Goal: Information Seeking & Learning: Learn about a topic

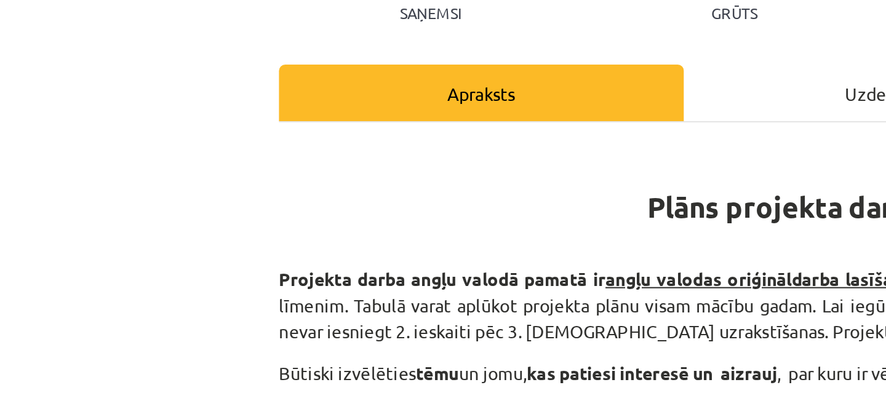
scroll to position [892, 0]
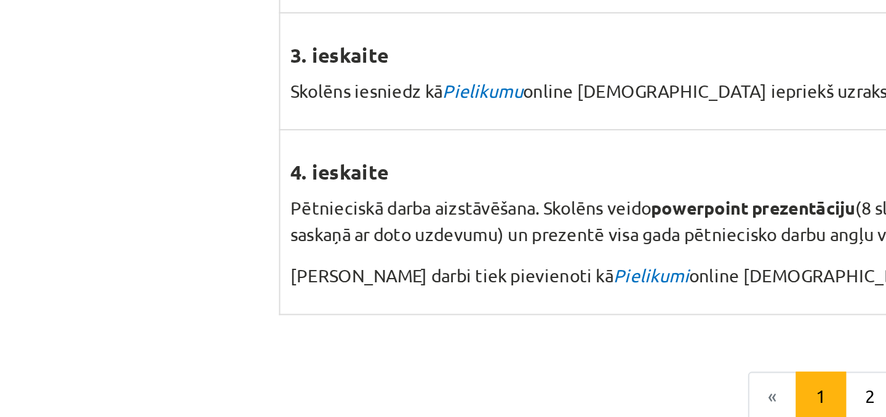
click at [331, 187] on td "3. ieskaite Skolēns iesniedz kā Pielikumu online ieskaitei iepriekš uzrakstītu …" at bounding box center [372, 184] width 453 height 57
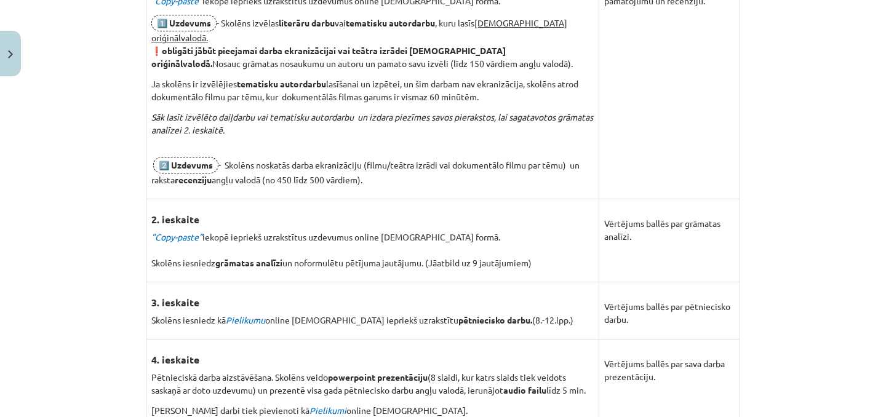
scroll to position [968, 0]
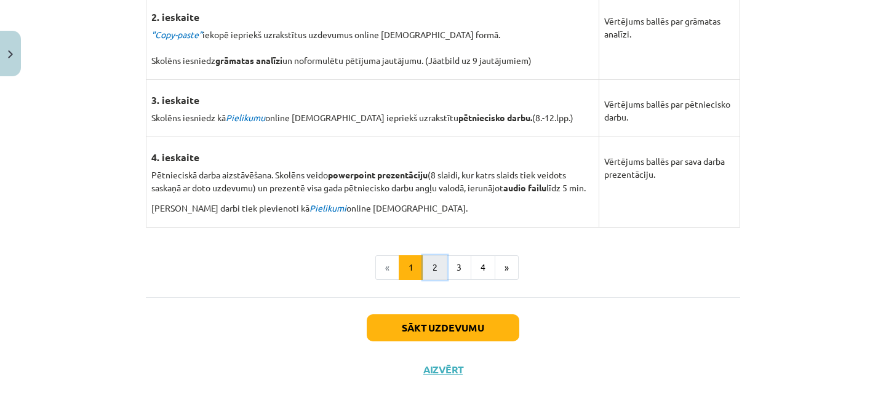
click at [436, 258] on button "2" at bounding box center [434, 267] width 25 height 25
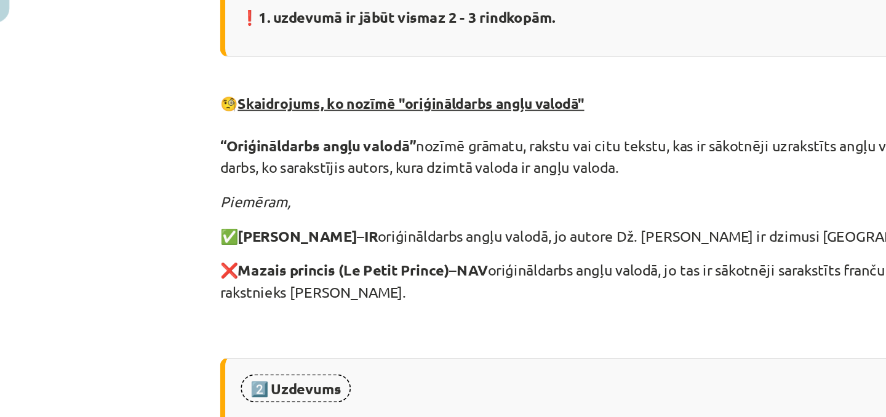
scroll to position [418, 0]
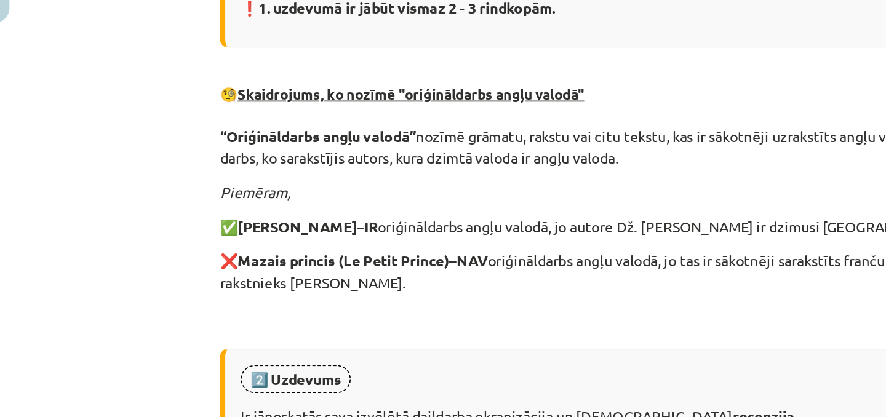
click at [242, 197] on p "✅ Harijs Poters – IR oriģināldarbs angļu valodā, jo autore Dž. K. Roulinga ir d…" at bounding box center [443, 197] width 594 height 13
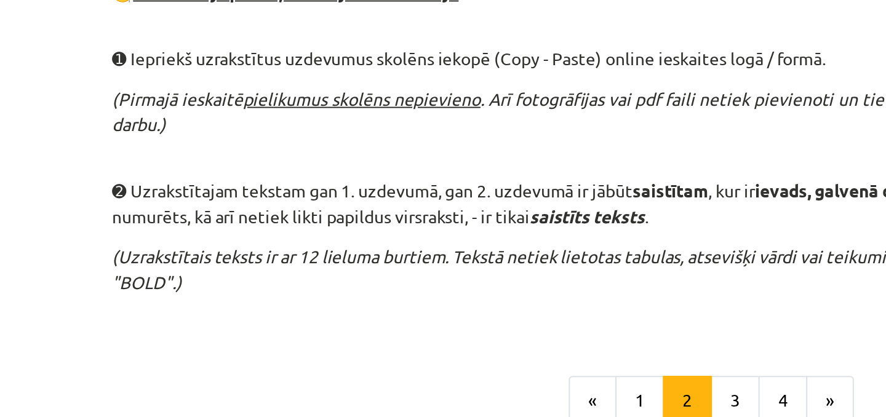
scroll to position [791, 0]
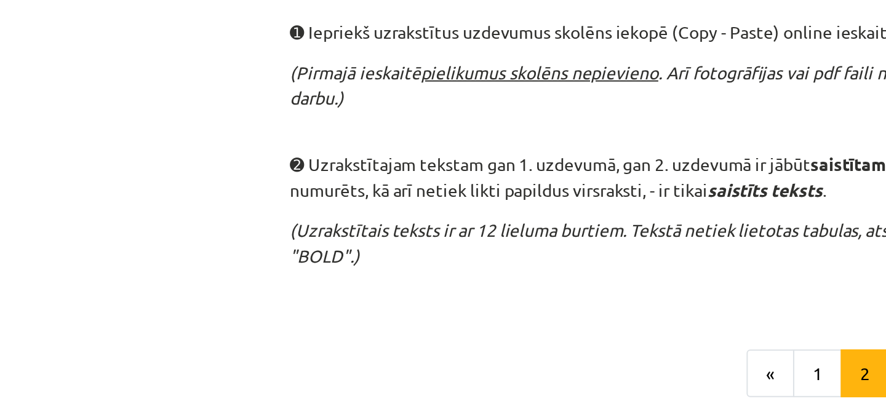
scroll to position [810, 0]
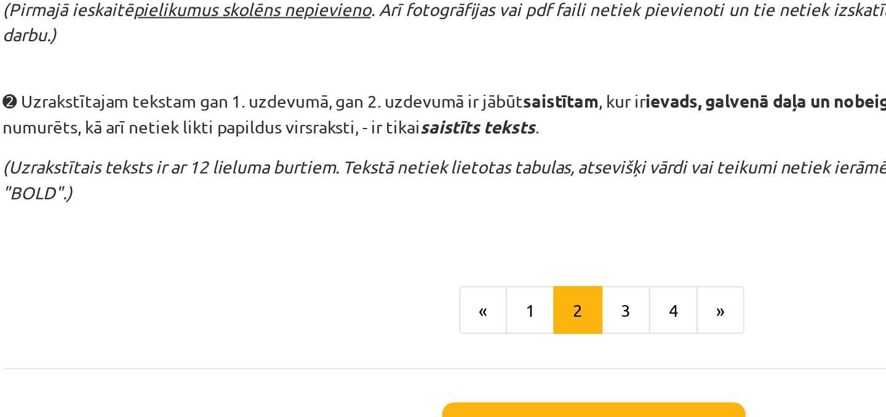
click at [357, 177] on p "➋ Uzrakstītajam tekstam gan 1. uzdevumā, gan 2. uzdevumā ir jābūt saistītam , k…" at bounding box center [443, 166] width 594 height 26
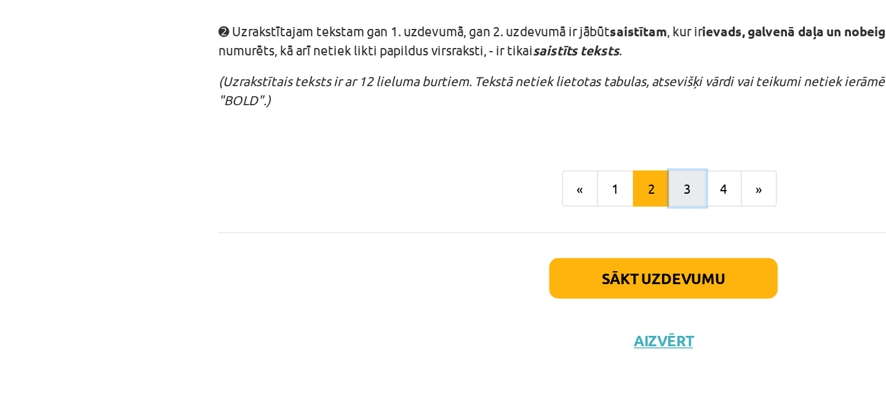
click at [462, 263] on button "3" at bounding box center [458, 264] width 25 height 25
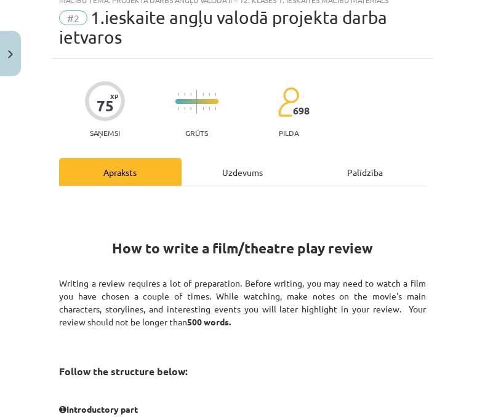
scroll to position [25, 0]
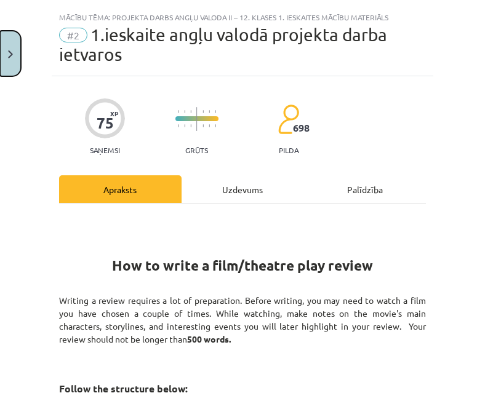
click at [5, 55] on button "Close" at bounding box center [10, 54] width 21 height 46
click at [26, 25] on div "Mācību tēma: Projekta darbs angļu valoda ii – 12. klases 1. ieskaites mācību ma…" at bounding box center [242, 208] width 485 height 417
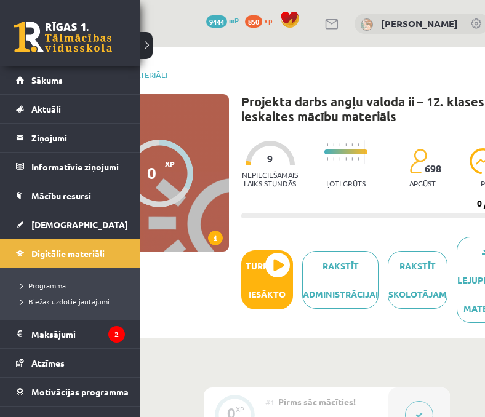
click at [38, 28] on link at bounding box center [63, 37] width 98 height 31
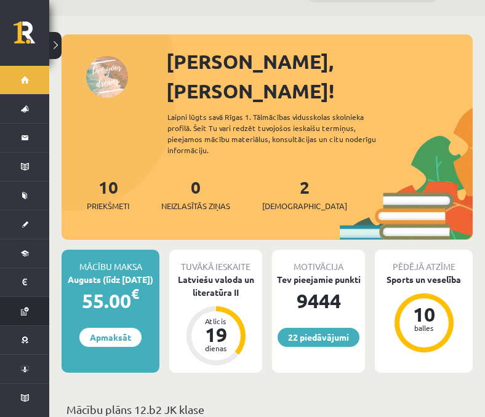
scroll to position [32, 0]
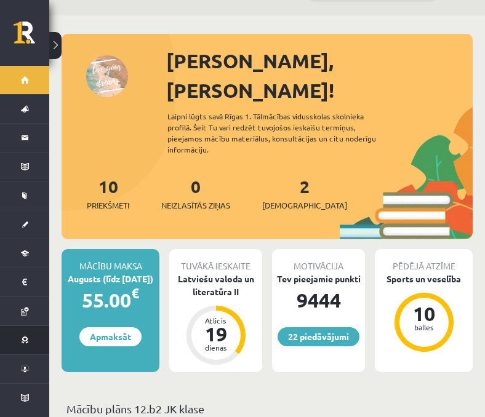
click at [23, 346] on link "Motivācijas programma" at bounding box center [24, 340] width 49 height 28
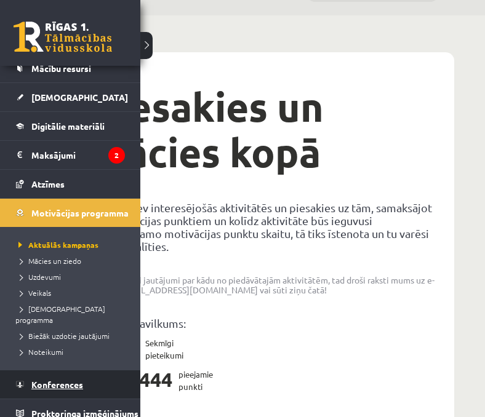
scroll to position [127, 0]
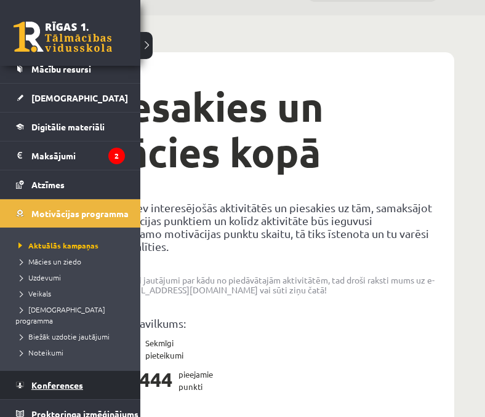
click at [38, 383] on link "Konferences" at bounding box center [70, 385] width 109 height 28
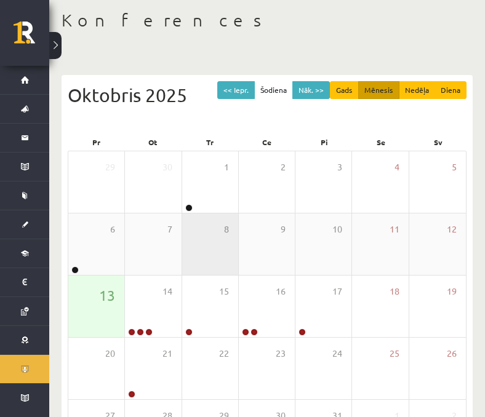
scroll to position [80, 0]
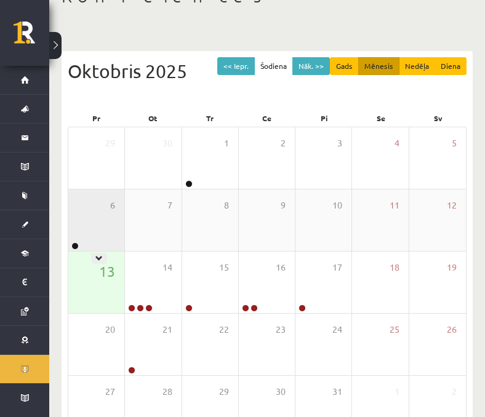
click at [107, 236] on div "6" at bounding box center [96, 219] width 56 height 61
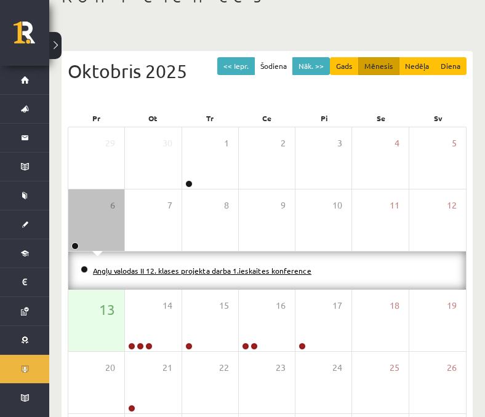
click at [119, 272] on link "Angļu valodas II 12. klases projekta darba 1.ieskaites konference" at bounding box center [202, 271] width 218 height 10
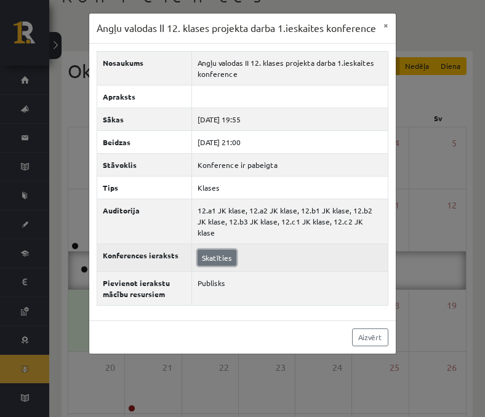
click at [217, 266] on link "Skatīties" at bounding box center [216, 258] width 39 height 16
